Goal: Information Seeking & Learning: Learn about a topic

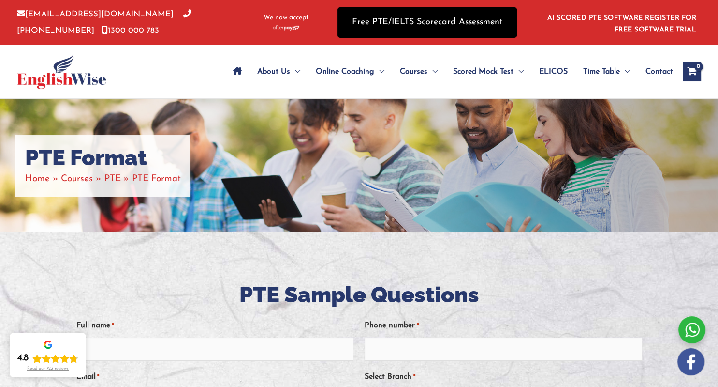
click at [405, 28] on link "Free PTE/IELTS Scorecard Assessment" at bounding box center [427, 22] width 179 height 30
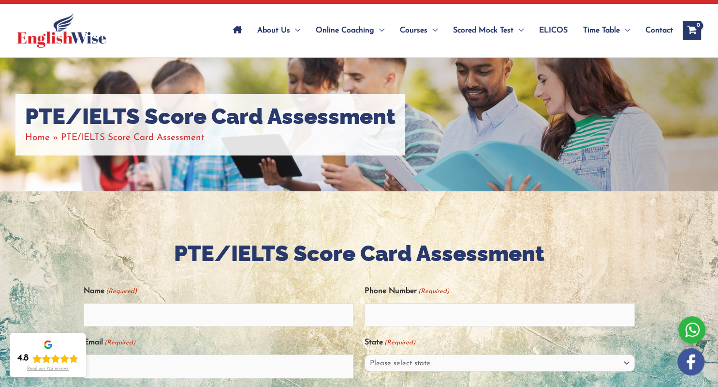
scroll to position [42, 0]
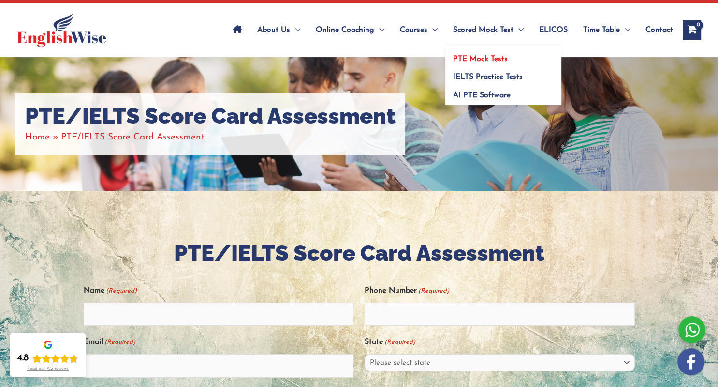
click at [478, 60] on span "PTE Mock Tests" at bounding box center [480, 59] width 55 height 8
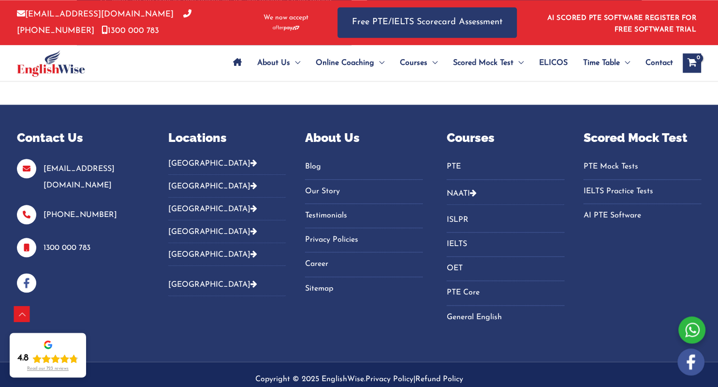
scroll to position [4686, 0]
